Goal: Task Accomplishment & Management: Complete application form

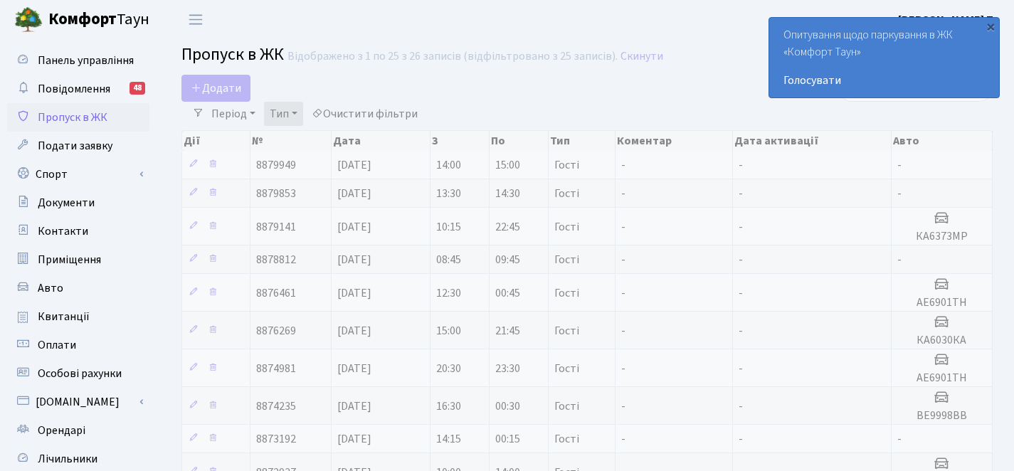
select select "25"
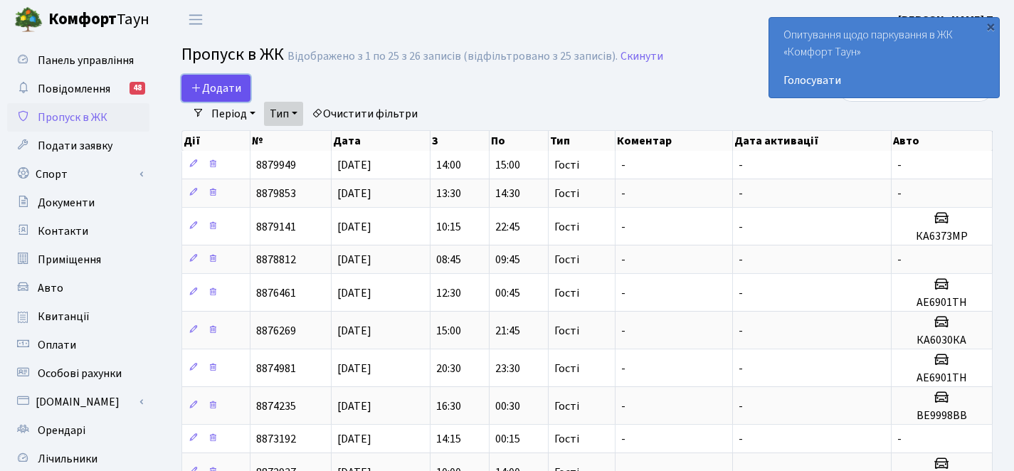
click at [236, 93] on span "Додати" at bounding box center [216, 88] width 51 height 16
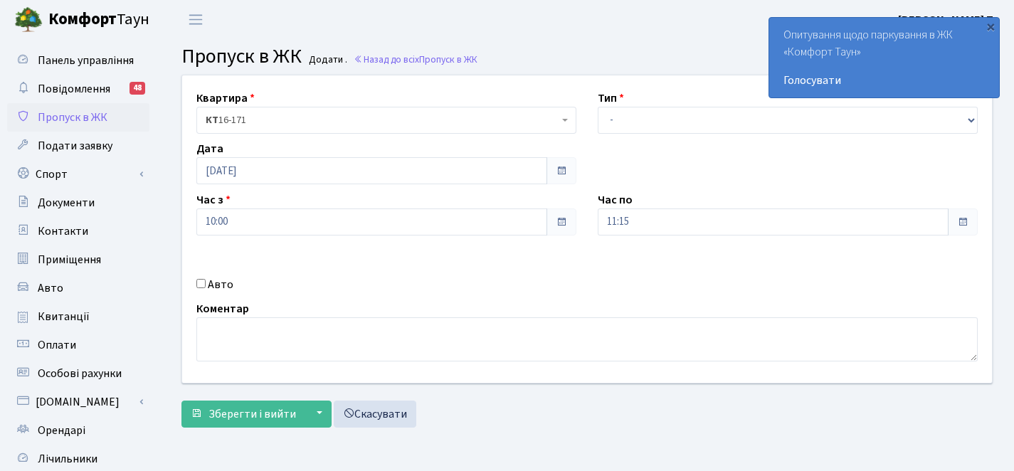
click at [657, 134] on div "Квартира <b>КТ</b>&nbsp;&nbsp;&nbsp;&nbsp;16-171 КТ 16-171 Тип - Доставка Таксі…" at bounding box center [586, 228] width 831 height 307
click at [653, 134] on div "Квартира <b>КТ</b>&nbsp;&nbsp;&nbsp;&nbsp;16-171 КТ 16-171 Тип - Доставка Таксі…" at bounding box center [586, 228] width 831 height 307
click at [652, 133] on div "Квартира <b>КТ</b>&nbsp;&nbsp;&nbsp;&nbsp;16-171 КТ 16-171 Тип - Доставка Таксі…" at bounding box center [586, 228] width 831 height 307
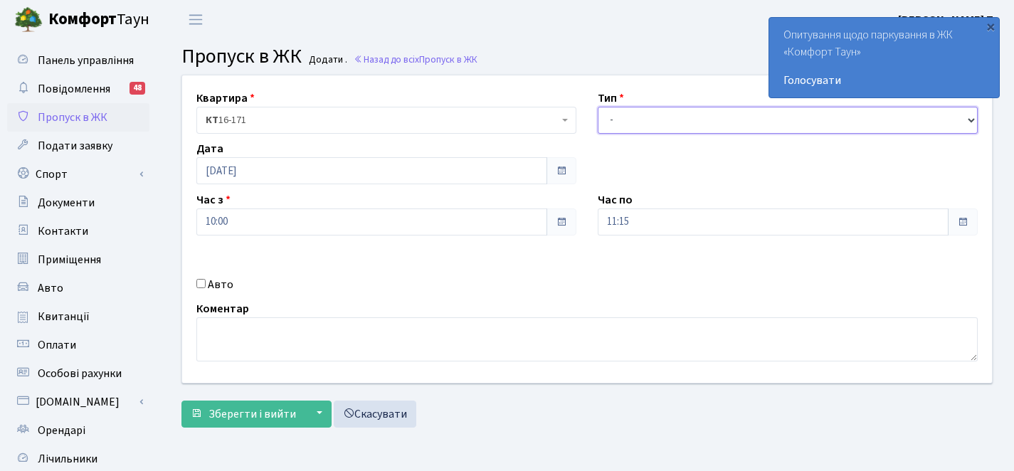
click at [651, 130] on select "- Доставка Таксі Гості Сервіс" at bounding box center [788, 120] width 380 height 27
select select "3"
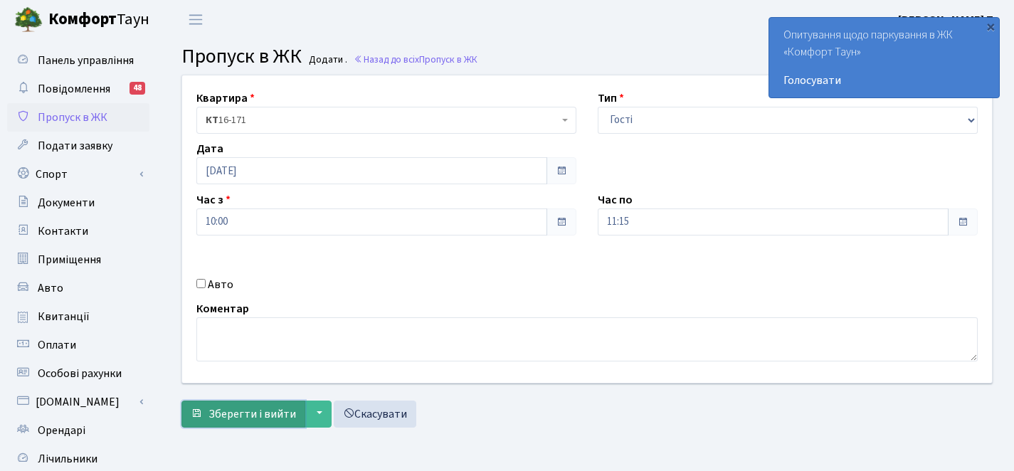
click at [233, 406] on span "Зберегти і вийти" at bounding box center [252, 414] width 88 height 16
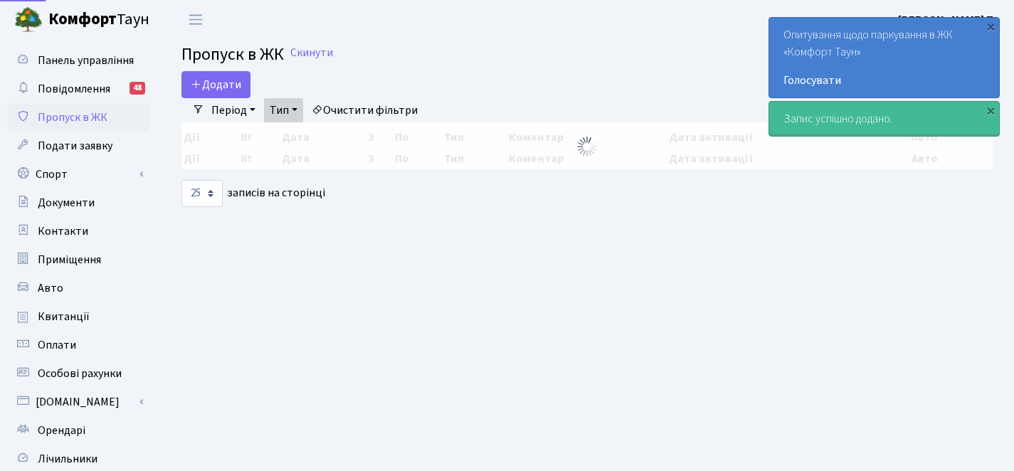
select select "25"
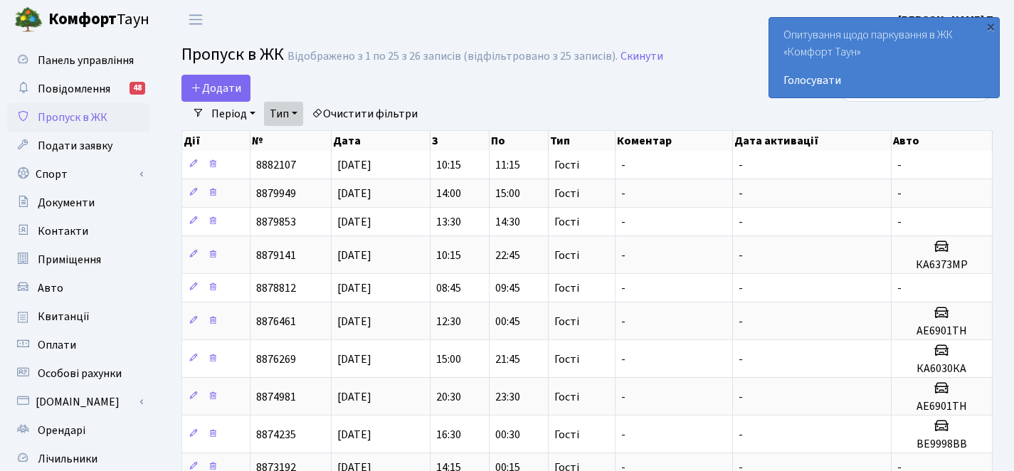
click at [623, 105] on div "Період 14.08.2025 - 14.08.2025 Тип - Доставка Таксі Гості Сервіс Очистити фільт…" at bounding box center [592, 114] width 777 height 24
click at [993, 33] on div "×" at bounding box center [990, 26] width 14 height 14
